Goal: Navigation & Orientation: Go to known website

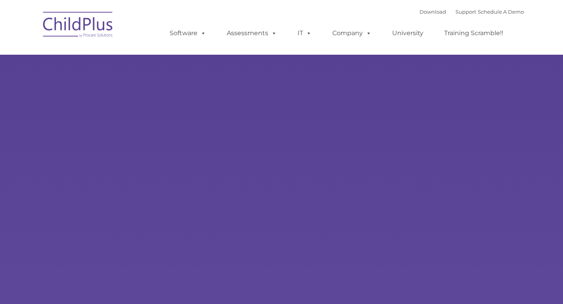
type input ""
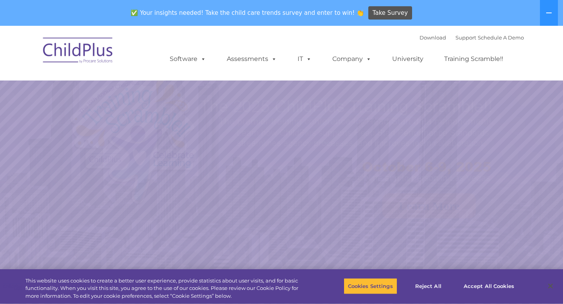
select select "MEDIUM"
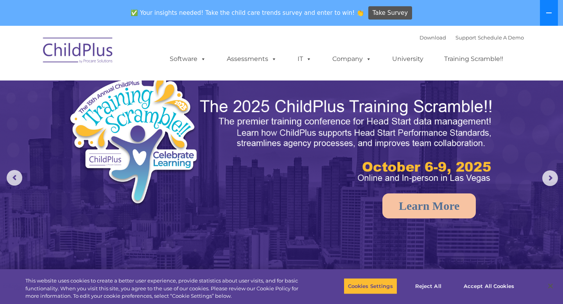
click at [551, 12] on icon at bounding box center [549, 13] width 6 height 6
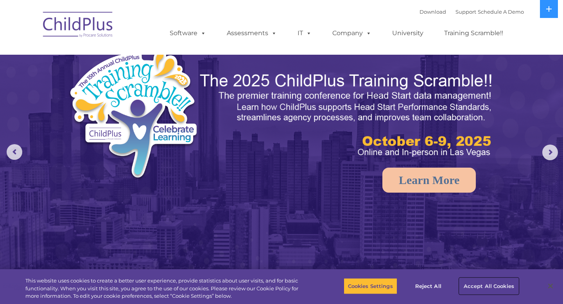
click at [486, 291] on button "Accept All Cookies" at bounding box center [489, 286] width 59 height 16
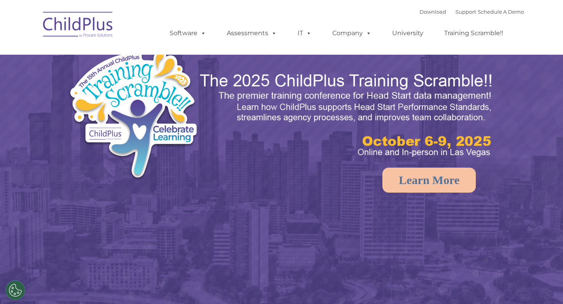
select select "MEDIUM"
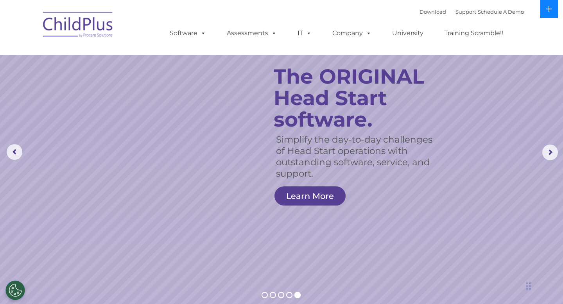
click at [549, 9] on icon at bounding box center [548, 8] width 5 height 5
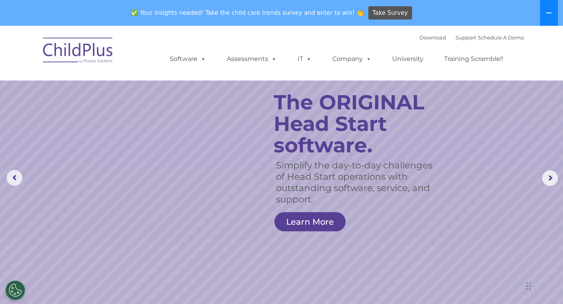
click at [549, 9] on button at bounding box center [549, 13] width 18 height 26
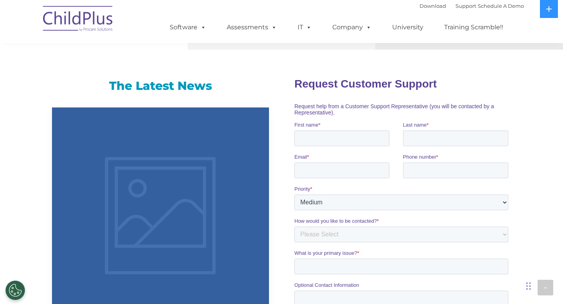
scroll to position [468, 0]
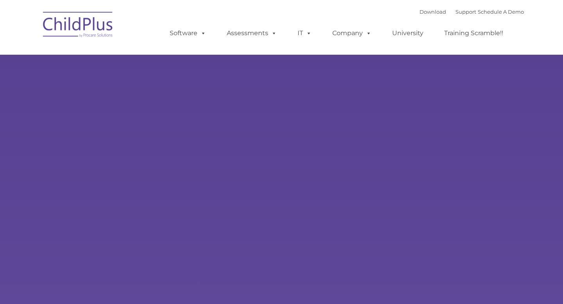
type input ""
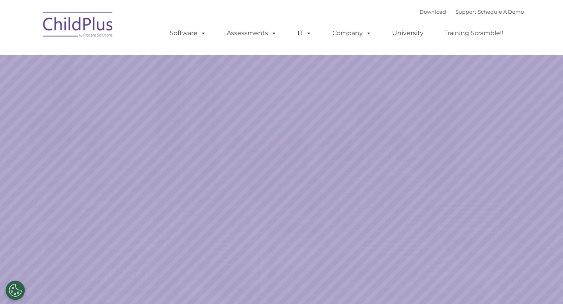
select select "MEDIUM"
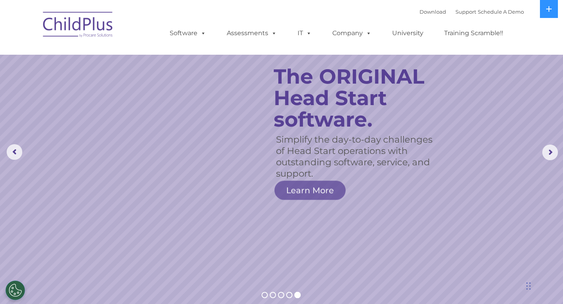
click at [70, 22] on img at bounding box center [78, 25] width 78 height 39
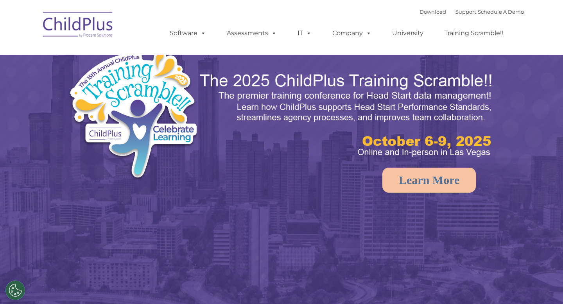
select select "MEDIUM"
